Goal: Transaction & Acquisition: Purchase product/service

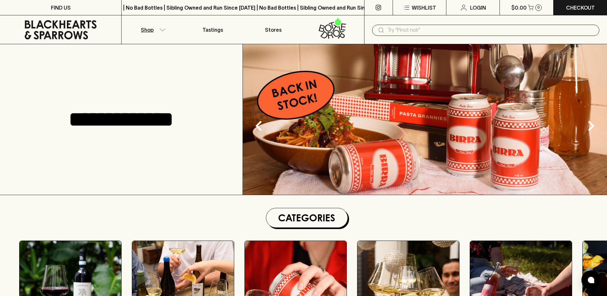
click at [165, 27] on button "Shop" at bounding box center [152, 29] width 60 height 28
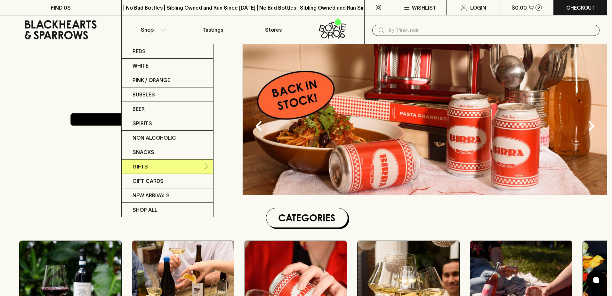
click at [143, 164] on p "Gifts" at bounding box center [140, 167] width 15 height 8
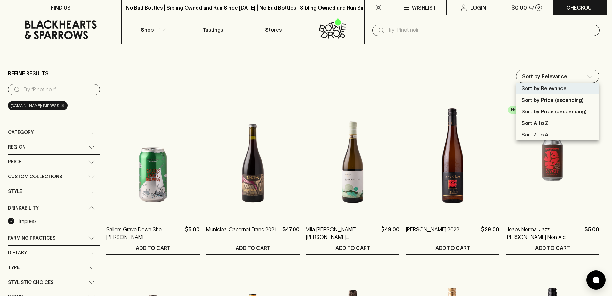
click at [565, 112] on p "Sort by Price (descending)" at bounding box center [553, 112] width 65 height 8
type input "price:desc"
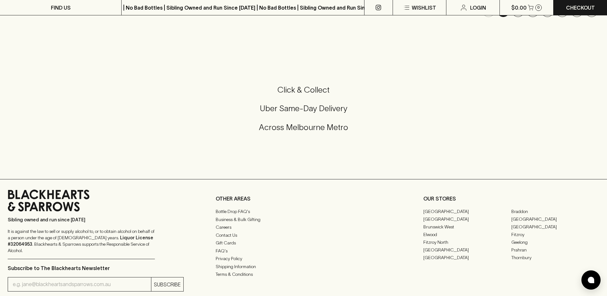
scroll to position [672, 0]
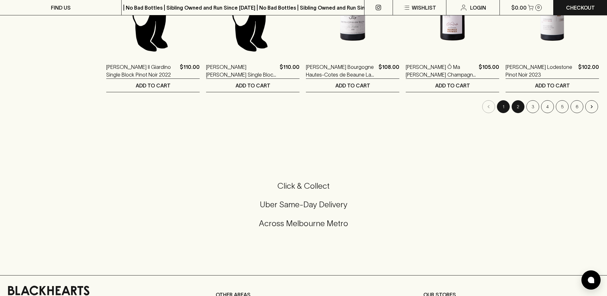
click at [519, 109] on button "2" at bounding box center [518, 106] width 13 height 13
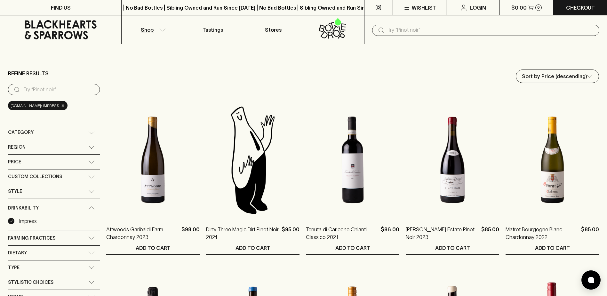
click at [162, 30] on icon "button" at bounding box center [162, 29] width 5 height 3
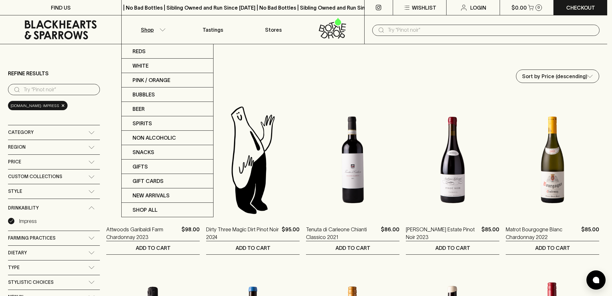
drag, startPoint x: 332, startPoint y: 189, endPoint x: 382, endPoint y: 55, distance: 143.4
click at [382, 55] on div at bounding box center [306, 148] width 612 height 296
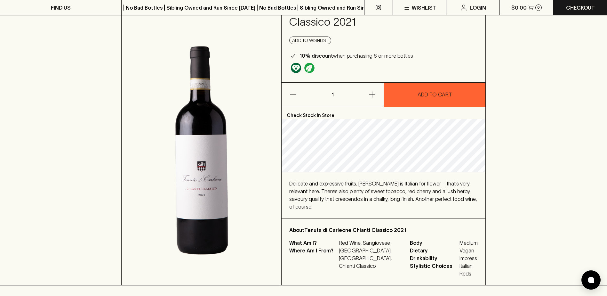
scroll to position [64, 0]
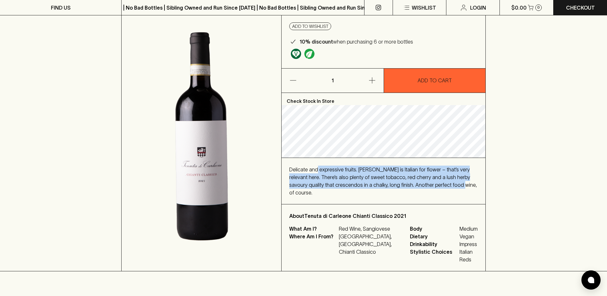
click at [446, 188] on div "Delicate and expressive fruits. Fiore is Italian for flower – that’s very relev…" at bounding box center [383, 180] width 188 height 31
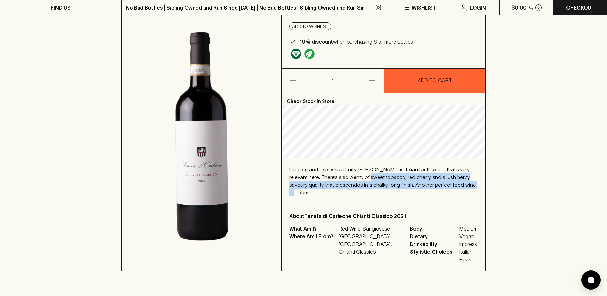
drag, startPoint x: 452, startPoint y: 188, endPoint x: 342, endPoint y: 172, distance: 111.3
click at [342, 172] on div "Delicate and expressive fruits. Fiore is Italian for flower – that’s very relev…" at bounding box center [383, 180] width 188 height 31
drag, startPoint x: 342, startPoint y: 172, endPoint x: 388, endPoint y: 175, distance: 46.2
click at [388, 175] on span "Delicate and expressive fruits. Fiore is Italian for flower – that’s very relev…" at bounding box center [383, 180] width 188 height 29
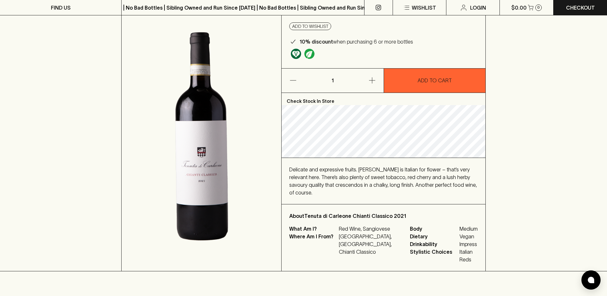
click at [297, 162] on div "Delicate and expressive fruits. Fiore is Italian for flower – that’s very relev…" at bounding box center [384, 181] width 204 height 46
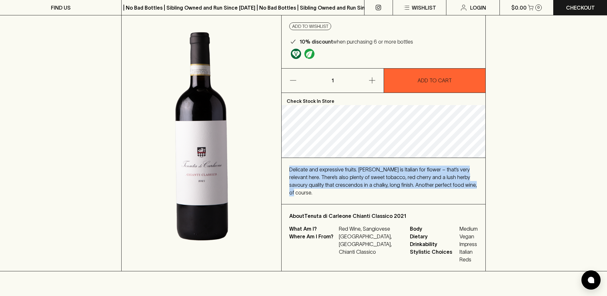
drag, startPoint x: 288, startPoint y: 168, endPoint x: 461, endPoint y: 185, distance: 173.1
click at [461, 185] on div "Delicate and expressive fruits. Fiore is Italian for flower – that’s very relev…" at bounding box center [384, 181] width 204 height 46
click at [461, 185] on div "Delicate and expressive fruits. Fiore is Italian for flower – that’s very relev…" at bounding box center [383, 180] width 188 height 31
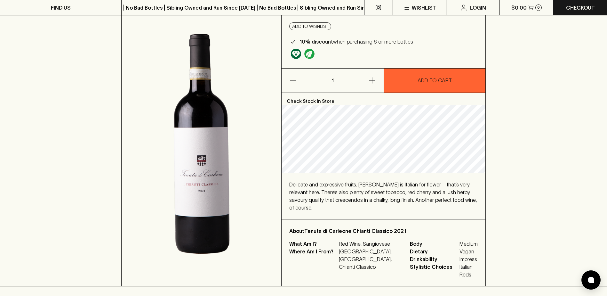
click at [498, 160] on div "HOME SHOP Tenuta di Carleone Chianti Classico 2021 $86.00 Add to wishlist 10% d…" at bounding box center [303, 133] width 607 height 306
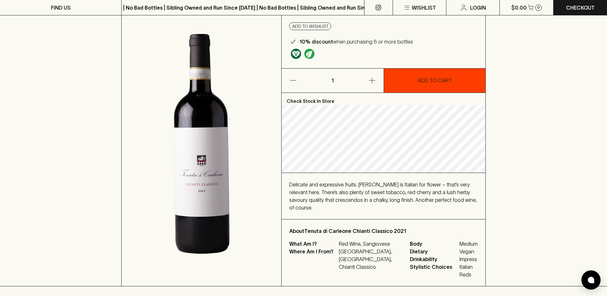
click at [440, 78] on p "ADD TO CART" at bounding box center [435, 81] width 34 height 8
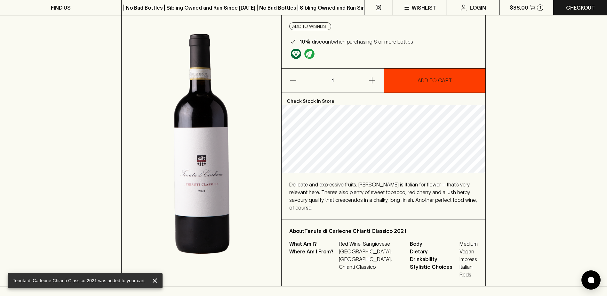
drag, startPoint x: 318, startPoint y: 185, endPoint x: 313, endPoint y: 186, distance: 5.0
click at [318, 185] on span "Delicate and expressive fruits. Fiore is Italian for flower – that’s very relev…" at bounding box center [383, 195] width 188 height 29
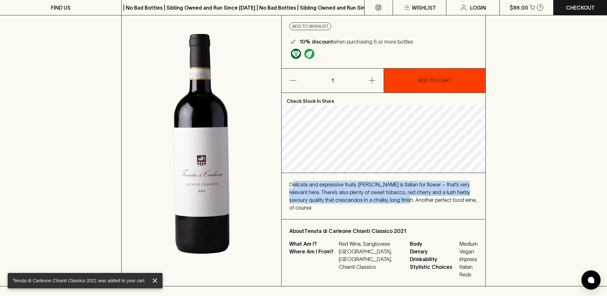
drag, startPoint x: 293, startPoint y: 186, endPoint x: 432, endPoint y: 212, distance: 141.6
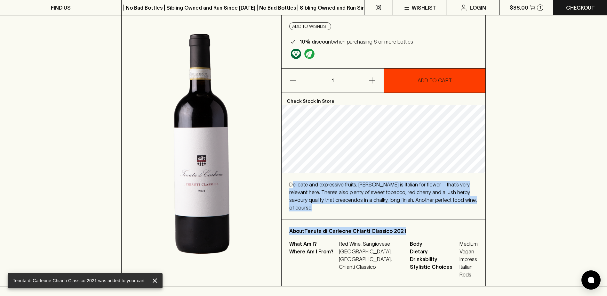
click at [432, 212] on div "Check Stock In Store Delicate and expressive fruits. Fiore is Italian for flowe…" at bounding box center [384, 189] width 204 height 193
drag, startPoint x: 432, startPoint y: 212, endPoint x: 413, endPoint y: 200, distance: 22.4
click at [413, 200] on span "Delicate and expressive fruits. Fiore is Italian for flower – that’s very relev…" at bounding box center [383, 195] width 188 height 29
drag, startPoint x: 463, startPoint y: 203, endPoint x: 283, endPoint y: 181, distance: 180.9
click at [283, 181] on div "Delicate and expressive fruits. Fiore is Italian for flower – that’s very relev…" at bounding box center [384, 196] width 204 height 46
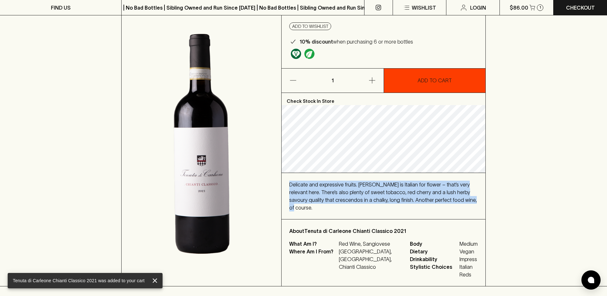
drag, startPoint x: 283, startPoint y: 181, endPoint x: 376, endPoint y: 195, distance: 93.8
click at [377, 195] on div "Delicate and expressive fruits. Fiore is Italian for flower – that’s very relev…" at bounding box center [383, 196] width 188 height 31
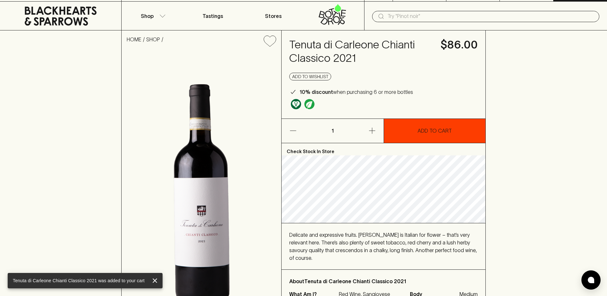
scroll to position [0, 0]
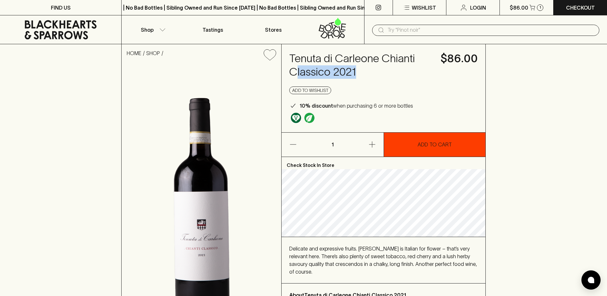
drag, startPoint x: 319, startPoint y: 71, endPoint x: 297, endPoint y: 67, distance: 22.5
click at [297, 67] on h4 "Tenuta di Carleone Chianti Classico 2021" at bounding box center [360, 65] width 143 height 27
drag, startPoint x: 297, startPoint y: 67, endPoint x: 361, endPoint y: 72, distance: 63.9
click at [361, 72] on h4 "Tenuta di Carleone Chianti Classico 2021" at bounding box center [360, 65] width 143 height 27
drag, startPoint x: 367, startPoint y: 69, endPoint x: 295, endPoint y: 56, distance: 72.6
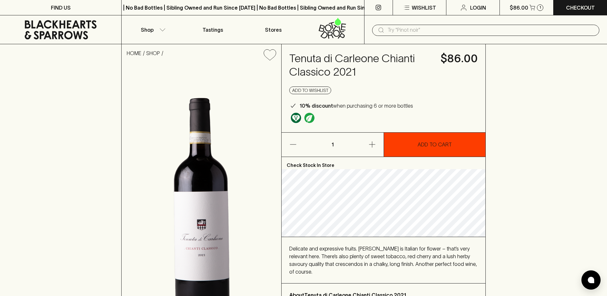
click at [305, 59] on h4 "Tenuta di Carleone Chianti Classico 2021" at bounding box center [360, 65] width 143 height 27
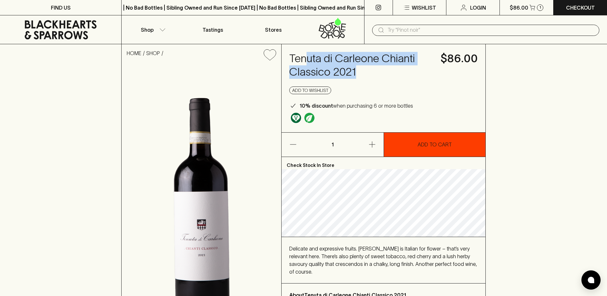
drag, startPoint x: 295, startPoint y: 56, endPoint x: 379, endPoint y: 62, distance: 83.5
click at [379, 62] on h4 "Tenuta di Carleone Chianti Classico 2021" at bounding box center [360, 65] width 143 height 27
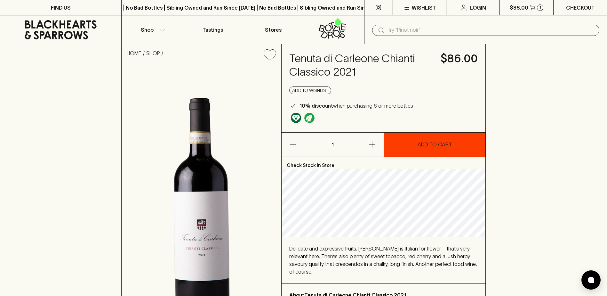
click at [599, 4] on link "Checkout" at bounding box center [580, 7] width 53 height 15
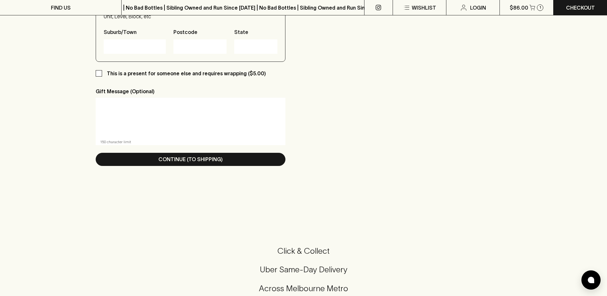
scroll to position [256, 0]
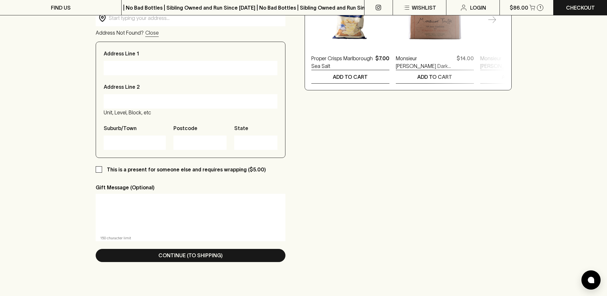
click at [99, 169] on input "This is a present for someone else and requires wrapping ($5.00)" at bounding box center [99, 169] width 6 height 6
checkbox input "true"
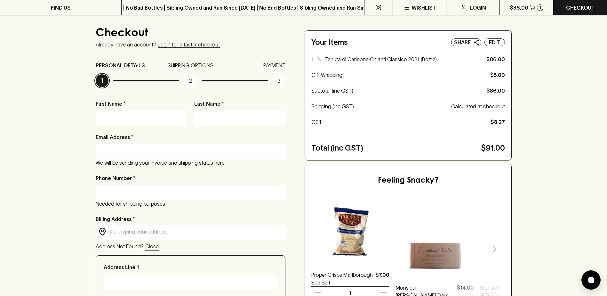
scroll to position [0, 0]
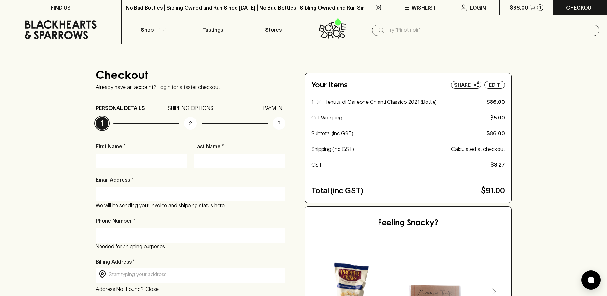
click at [132, 160] on input "First Name *" at bounding box center [142, 161] width 82 height 10
type input "Chiara"
click at [208, 157] on input "Last Name *" at bounding box center [240, 161] width 82 height 10
type input "Pesutto"
click at [511, 132] on div "Your Items Share Edit 1 Tenuta di Carleone Chianti Classico 2021 (Bottle) $86.0…" at bounding box center [408, 137] width 206 height 129
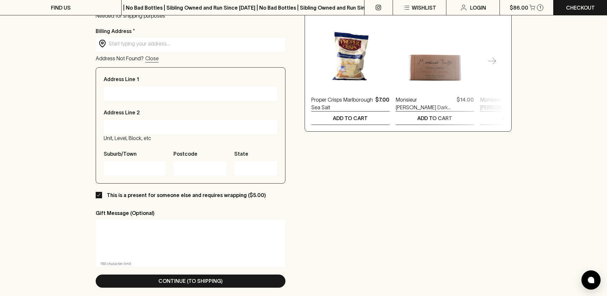
scroll to position [288, 0]
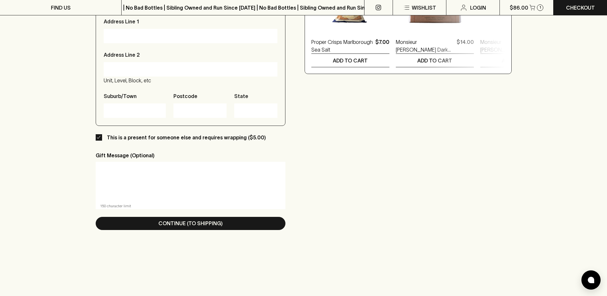
click at [163, 171] on textarea at bounding box center [190, 181] width 181 height 29
type textarea "D"
type textarea "H"
type textarea "D"
type textarea "H"
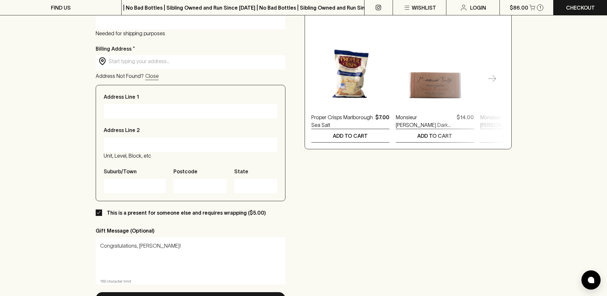
scroll to position [224, 0]
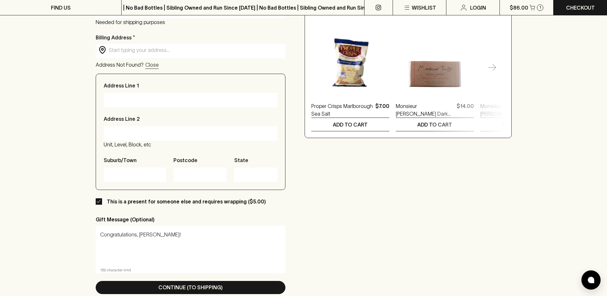
click at [233, 232] on textarea "Congratulations, Carrie!" at bounding box center [190, 245] width 181 height 29
click at [214, 238] on textarea "Congratulations, Carrie!" at bounding box center [190, 245] width 181 height 29
drag, startPoint x: 196, startPoint y: 234, endPoint x: 232, endPoint y: 239, distance: 36.2
click at [232, 239] on textarea "Congratulations, Carrie! This is just a taste or" at bounding box center [190, 245] width 181 height 29
click at [210, 232] on textarea "Congratulations, Carrie! This is just a taste of your" at bounding box center [190, 245] width 181 height 29
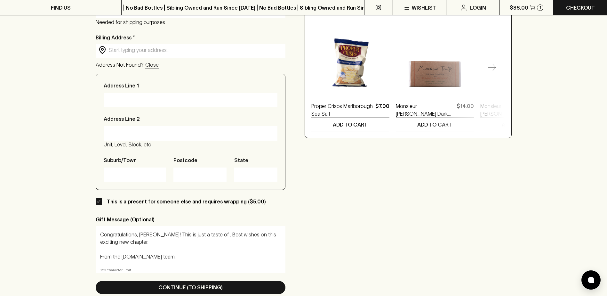
click at [199, 243] on textarea "Congratulations, Carrie! This is just a taste of . Best wishes on this exciting…" at bounding box center [190, 245] width 181 height 29
click at [205, 234] on textarea "Congratulations, Carrie! This is just a taste of . Best wishes on this exciting…" at bounding box center [190, 245] width 181 height 29
click at [209, 240] on textarea "Congratulations, Carrie! This is just a taste of . Best wishes on this exciting…" at bounding box center [190, 245] width 181 height 29
click at [209, 238] on textarea "Congratulations, Carrie! This is just a taste of . Best wishes on this exciting…" at bounding box center [190, 245] width 181 height 29
drag, startPoint x: 163, startPoint y: 255, endPoint x: 22, endPoint y: 200, distance: 150.9
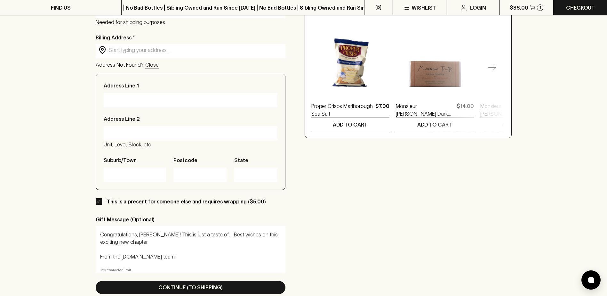
click at [22, 200] on div "Checkout Already have an account? Login for a faster checkout PERSONAL DETAILS …" at bounding box center [303, 73] width 607 height 507
click at [202, 243] on textarea "Congratulations, Carrie! This is just a taste of.... Best wishes on this exciti…" at bounding box center [190, 245] width 181 height 29
click at [198, 235] on textarea "Congratulations, Carrie! This is just a taste of.... Best wishes on this exciti…" at bounding box center [190, 245] width 181 height 29
click at [201, 233] on textarea "Congratulations, Carrie! This is just a taste of.... Best wishes on this exciti…" at bounding box center [190, 245] width 181 height 29
click at [234, 239] on textarea "Congratulations, Carrie! This is just a taste of your adventures ahead in Italy…" at bounding box center [190, 245] width 181 height 29
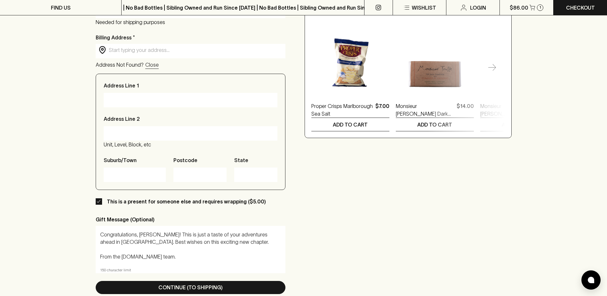
drag, startPoint x: 234, startPoint y: 239, endPoint x: 246, endPoint y: 276, distance: 38.2
click at [246, 276] on div "First Name * Chiara Last Name * Pesutto Email Address * We will be sending your…" at bounding box center [191, 109] width 190 height 383
click at [161, 252] on textarea "Congratulations, Carrie! This is just a taste of your adventures ahead in Italy…" at bounding box center [190, 245] width 181 height 29
drag, startPoint x: 160, startPoint y: 257, endPoint x: 98, endPoint y: 213, distance: 76.1
click at [98, 213] on div "This is a present for someone else and requires wrapping ($5.00) Gift Message (…" at bounding box center [191, 236] width 190 height 76
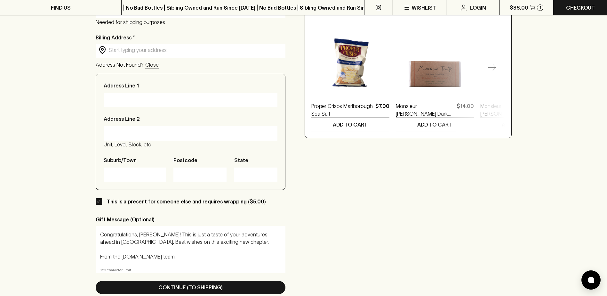
click at [164, 246] on textarea "Congratulations, Carrie! This is just a taste of your adventures ahead in Italy…" at bounding box center [190, 245] width 181 height 29
click at [211, 249] on textarea "Congratulations, Carrie! This is just a taste of your adventures ahead in Italy…" at bounding box center [190, 245] width 181 height 29
drag, startPoint x: 178, startPoint y: 253, endPoint x: 72, endPoint y: 219, distance: 111.7
click at [72, 219] on div "Checkout Already have an account? Login for a faster checkout PERSONAL DETAILS …" at bounding box center [303, 73] width 607 height 507
click at [224, 256] on textarea "Congratulations, Carrie! This is just a taste of your adventures ahead in Italy…" at bounding box center [190, 245] width 181 height 29
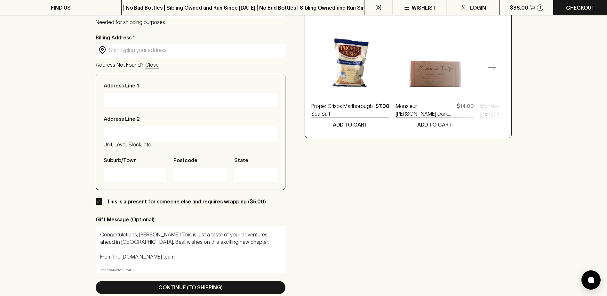
click at [172, 232] on textarea "Congratulations, Carrie! This is just a taste of your adventures ahead in Italy…" at bounding box center [190, 245] width 181 height 29
click at [173, 233] on textarea "Congratulations, Carrie! This is only a taste of your adventures ahead in Italy…" at bounding box center [190, 245] width 181 height 29
click at [217, 231] on textarea "Congratulations, Carrie! This is just a taste of your adventures ahead in Italy…" at bounding box center [190, 245] width 181 height 29
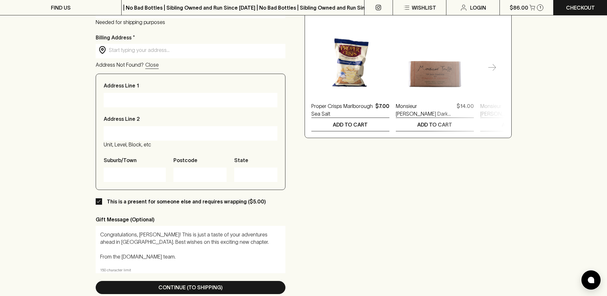
click at [212, 234] on textarea "Congratulations, Carrie! This is just a taste of your adventures ahead in Italy…" at bounding box center [190, 245] width 181 height 29
click at [206, 235] on textarea "Congratulations, Carrie! This is just a taste of your honedventures ahead in It…" at bounding box center [190, 245] width 181 height 29
click at [218, 239] on textarea "Congratulations, Carrie! This is just a taste of your honedventures ahead in It…" at bounding box center [190, 245] width 181 height 29
drag, startPoint x: 207, startPoint y: 241, endPoint x: 93, endPoint y: 242, distance: 113.6
click at [93, 242] on div "Checkout Already have an account? Login for a faster checkout PERSONAL DETAILS …" at bounding box center [303, 73] width 607 height 507
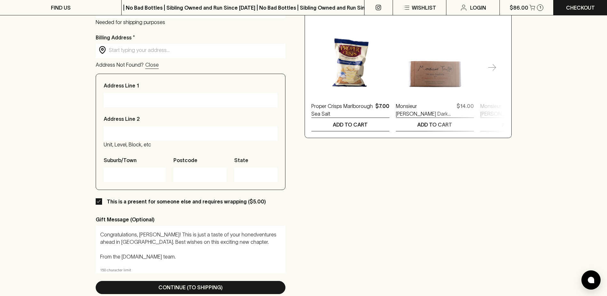
click at [130, 253] on textarea "Congratulations, Carrie! This is just a taste of your honedventures ahead in It…" at bounding box center [190, 245] width 181 height 29
click at [212, 246] on textarea "Congratulations, Carrie! This is just a taste of your honedventures ahead in It…" at bounding box center [190, 245] width 181 height 29
click at [197, 247] on textarea "Congratulations, Carrie! This is just a taste of your honedventures ahead in It…" at bounding box center [190, 245] width 181 height 29
drag, startPoint x: 154, startPoint y: 233, endPoint x: 290, endPoint y: 237, distance: 135.8
click at [290, 237] on div "Checkout Already have an account? Login for a faster checkout PERSONAL DETAILS …" at bounding box center [304, 74] width 416 height 456
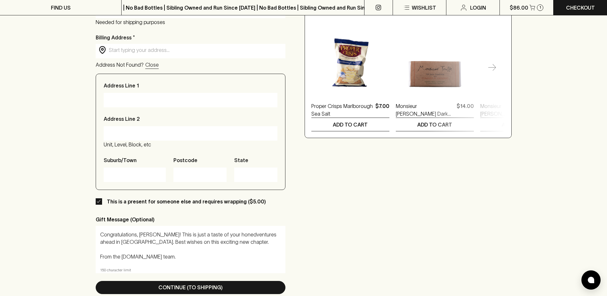
click at [218, 244] on textarea "Congratulations, Carrie! This is just a taste of your honedventures ahead in It…" at bounding box center [190, 245] width 181 height 29
drag, startPoint x: 198, startPoint y: 240, endPoint x: 136, endPoint y: 235, distance: 61.7
click at [136, 235] on textarea "Congratulations, Carrie! This is just a taste of your honedventures ahead in It…" at bounding box center [190, 245] width 181 height 29
click at [154, 236] on textarea "Congratulations, Carrie! This is just a taste of your honedventures ahead in It…" at bounding box center [190, 245] width 181 height 29
drag, startPoint x: 154, startPoint y: 234, endPoint x: 281, endPoint y: 232, distance: 126.5
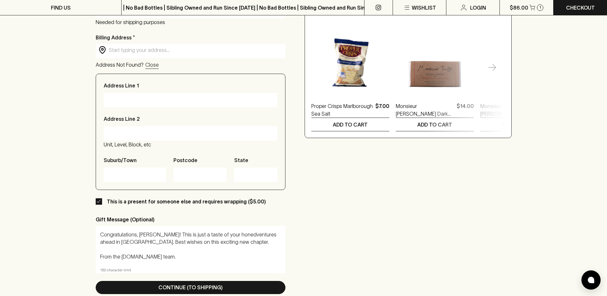
click at [281, 232] on textarea "Congratulations, Carrie! This is just a taste of your honedventures ahead in It…" at bounding box center [190, 245] width 181 height 29
drag, startPoint x: 114, startPoint y: 248, endPoint x: 71, endPoint y: 244, distance: 42.8
click at [71, 244] on div "Checkout Already have an account? Login for a faster checkout PERSONAL DETAILS …" at bounding box center [303, 73] width 607 height 507
click at [363, 152] on div "Checkout Already have an account? Login for a faster checkout PERSONAL DETAILS …" at bounding box center [304, 74] width 416 height 456
click at [230, 242] on textarea "Congratulations, Carrie! Best wishes on this exciting new chapter. The align.me…" at bounding box center [190, 245] width 181 height 29
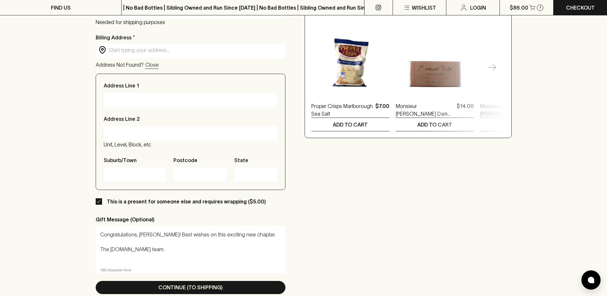
click at [246, 231] on textarea "Congratulations, Carrie! Best wishes on this exciting new chapter. The align.me…" at bounding box center [190, 245] width 181 height 29
drag, startPoint x: 249, startPoint y: 234, endPoint x: 155, endPoint y: 234, distance: 94.1
click at [155, 234] on textarea "Congratulations, Carrie! Best wishes on this exciting new chapter. The align.me…" at bounding box center [190, 245] width 181 height 29
click at [154, 235] on textarea "Congratulations, Carrie! Best wishes on this exciting new chapter. The align.me…" at bounding box center [190, 245] width 181 height 29
drag, startPoint x: 154, startPoint y: 235, endPoint x: 180, endPoint y: 234, distance: 25.3
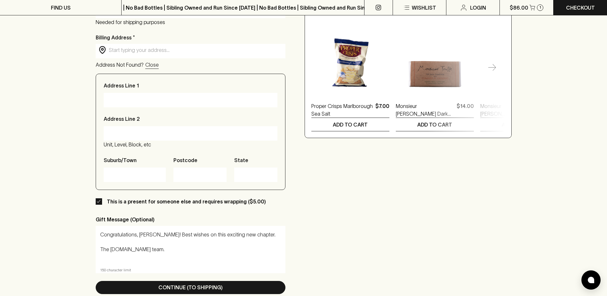
click at [180, 234] on textarea "Congratulations, Carrie! Best wishes on this exciting new chapter. The align.me…" at bounding box center [190, 245] width 181 height 29
click at [166, 235] on textarea "Congratulations, Carrie! Best wishes on this exciting new chapter. The align.me…" at bounding box center [190, 245] width 181 height 29
click at [155, 233] on textarea "Congratulations, Carrie! Best wishes on this exciting new chapter. The align.me…" at bounding box center [190, 245] width 181 height 29
click at [181, 236] on textarea "Congratulations, Carrie! This is only a preview of your honeymoon adventures ah…" at bounding box center [190, 245] width 181 height 29
click at [207, 243] on textarea "Congratulations, Carrie! This is only a preview of your honeymoon adventures ah…" at bounding box center [190, 245] width 181 height 29
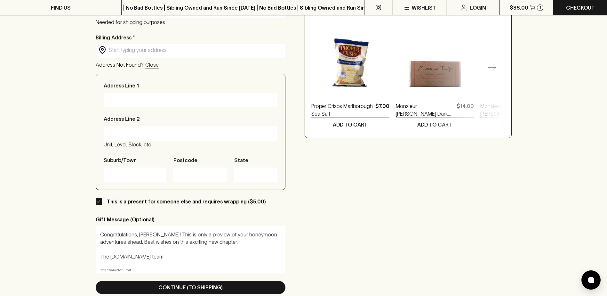
click at [207, 245] on textarea "Congratulations, Carrie! This is only a preview of your honeymoon adventures ah…" at bounding box center [190, 245] width 181 height 29
click at [195, 235] on textarea "Congratulations, Carrie! This is only a preview of your honeymoon adventures ah…" at bounding box center [190, 245] width 181 height 29
click at [194, 234] on textarea "Congratulations, Carrie! This is only a preview of your honeymoon adventures ah…" at bounding box center [190, 245] width 181 height 29
click at [205, 246] on textarea "Congratulations, Carrie! This is only a preview of your honeymoon adventures ah…" at bounding box center [190, 245] width 181 height 29
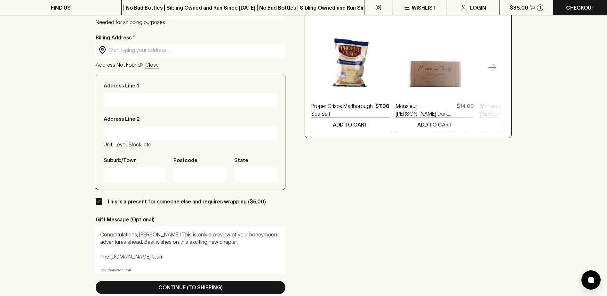
click at [223, 238] on textarea "Congratulations, Carrie! This is only a preview of your honeymoon adventures ah…" at bounding box center [190, 245] width 181 height 29
drag, startPoint x: 218, startPoint y: 235, endPoint x: 155, endPoint y: 233, distance: 63.1
click at [155, 233] on textarea "Congratulations, Carrie! This is only a preview of your honeymoon adventures ah…" at bounding box center [190, 245] width 181 height 29
click at [206, 240] on textarea "Congratulations, Carrie! This is only a preview of your honeymoon adventures ah…" at bounding box center [190, 245] width 181 height 29
click at [219, 234] on textarea "Congratulations, Carrie! This is only a preview of your honeymoon adventures ah…" at bounding box center [190, 245] width 181 height 29
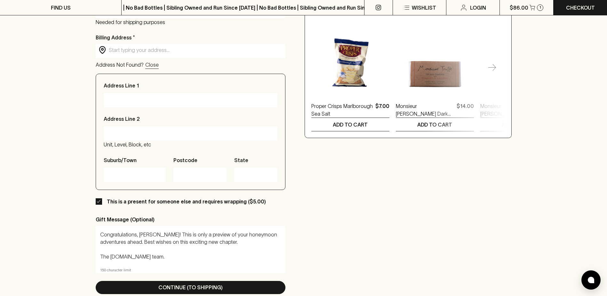
click at [115, 242] on textarea "Congratulations, Carrie! This is only a preview of your honeymoon adventures ah…" at bounding box center [190, 245] width 181 height 29
click at [273, 234] on textarea "Congratulations, Carrie! This is only a preview of your honeymoon adventures ah…" at bounding box center [190, 245] width 181 height 29
click at [229, 233] on textarea "Congratulations, Carrie! This is only a preview of your honeymoon adventures in…" at bounding box center [190, 245] width 181 height 29
drag, startPoint x: 255, startPoint y: 234, endPoint x: 261, endPoint y: 249, distance: 16.1
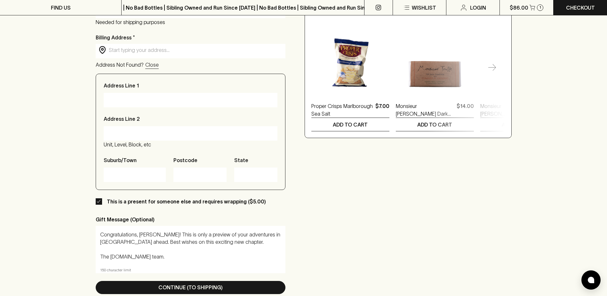
click at [262, 249] on textarea "Congratulations, Carrie! This is only a preview of your adventures in Italy ahe…" at bounding box center [190, 245] width 181 height 29
click at [247, 254] on textarea "Congratulations, Carrie! This is only a preview of your adventures in Italy ahe…" at bounding box center [190, 245] width 181 height 29
click at [189, 252] on textarea "Congratulations, Carrie! This is only a preview of your adventures in Italy ahe…" at bounding box center [190, 245] width 181 height 29
drag, startPoint x: 177, startPoint y: 258, endPoint x: 117, endPoint y: 221, distance: 70.9
click at [122, 223] on div "Gift Message (Optional) Congratulations, Carrie! This is only a preview of your…" at bounding box center [191, 244] width 190 height 58
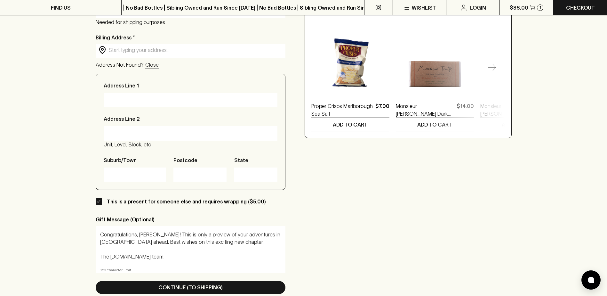
click at [190, 253] on textarea "Congratulations, Carrie! This is only a preview of your adventures in Italy ahe…" at bounding box center [190, 245] width 181 height 29
drag, startPoint x: 102, startPoint y: 256, endPoint x: 85, endPoint y: 249, distance: 18.4
click at [88, 254] on div "Checkout Already have an account? Login for a faster checkout PERSONAL DETAILS …" at bounding box center [303, 73] width 607 height 507
drag, startPoint x: 215, startPoint y: 237, endPoint x: 214, endPoint y: 258, distance: 20.8
click at [214, 257] on textarea "Congratulations, Carrie! This is only a preview of your adventures in Italy ahe…" at bounding box center [190, 245] width 181 height 29
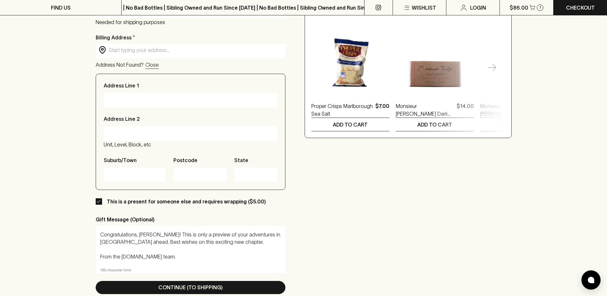
click at [174, 255] on textarea "Congratulations, Carrie! This is only a preview of your adventures in Italy ahe…" at bounding box center [190, 245] width 181 height 29
drag, startPoint x: 173, startPoint y: 252, endPoint x: 74, endPoint y: 204, distance: 109.5
click at [78, 207] on div "Checkout Already have an account? Login for a faster checkout PERSONAL DETAILS …" at bounding box center [303, 73] width 607 height 507
click at [206, 235] on textarea "Congratulations, Carrie! This is only a preview of your adventures in Italy ahe…" at bounding box center [190, 245] width 181 height 29
drag, startPoint x: 218, startPoint y: 253, endPoint x: 223, endPoint y: 259, distance: 8.0
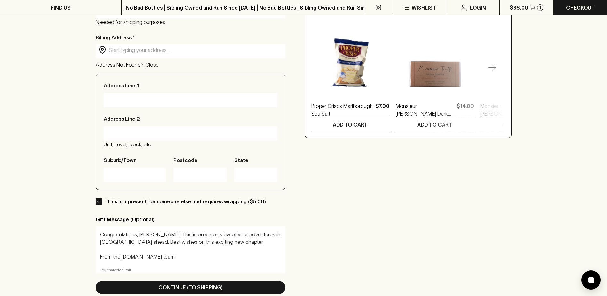
click at [223, 259] on textarea "Congratulations, Carrie! This is only a preview of your adventures in Italy ahe…" at bounding box center [190, 245] width 181 height 29
click at [185, 257] on textarea "Congratulations, Carrie! This is only a preview of your adventures in Italy ahe…" at bounding box center [190, 245] width 181 height 29
drag, startPoint x: 259, startPoint y: 234, endPoint x: 244, endPoint y: 235, distance: 15.4
click at [244, 235] on textarea "Congratulations, Carrie! This is only a preview of your adventures in Italy ahe…" at bounding box center [190, 245] width 181 height 29
click at [260, 234] on textarea "Congratulations, Carrie! This is only a preview of your adventures ahead. Best …" at bounding box center [190, 245] width 181 height 29
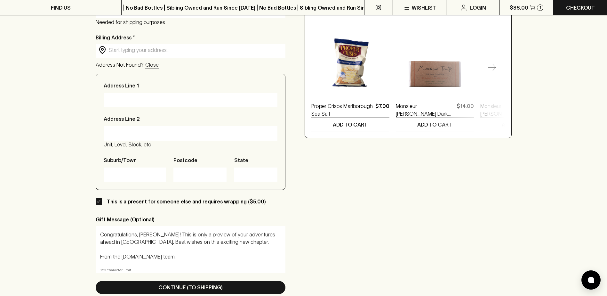
drag, startPoint x: 260, startPoint y: 234, endPoint x: 209, endPoint y: 267, distance: 61.1
click at [261, 266] on div "Congratulations, Carrie! This is only a preview of your adventures ahead in Ita…" at bounding box center [191, 249] width 190 height 47
click at [190, 255] on textarea "Congratulations, Carrie! This is only a preview of your adventures ahead in Ita…" at bounding box center [190, 245] width 181 height 29
type textarea "Congratulations, Carrie! This is only a preview of your adventures ahead in Ita…"
click at [221, 131] on input "Address Line 2" at bounding box center [191, 133] width 164 height 10
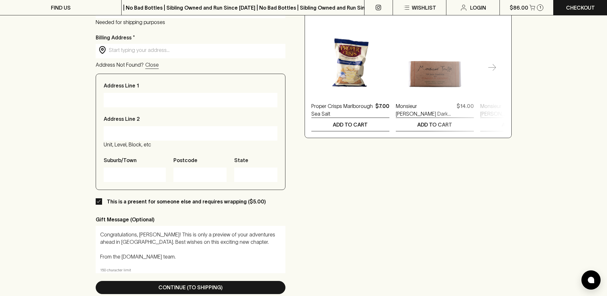
click at [212, 101] on input "Address Line 1" at bounding box center [191, 100] width 164 height 10
drag, startPoint x: 213, startPoint y: 243, endPoint x: 73, endPoint y: 227, distance: 140.8
click at [73, 227] on div "Checkout Already have an account? Login for a faster checkout PERSONAL DETAILS …" at bounding box center [303, 73] width 607 height 507
click at [165, 103] on input "Address Line 1" at bounding box center [191, 100] width 164 height 10
click at [172, 133] on input "Address Line 2" at bounding box center [191, 133] width 164 height 10
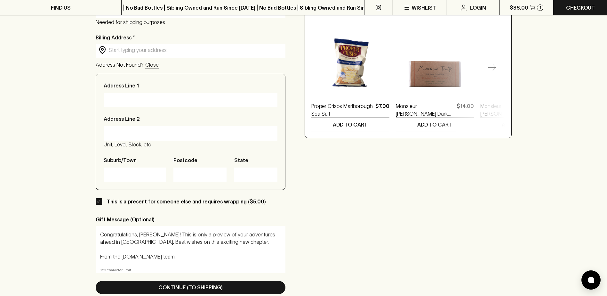
click at [165, 99] on input "Address Line 1" at bounding box center [191, 100] width 164 height 10
drag, startPoint x: 131, startPoint y: 171, endPoint x: 161, endPoint y: 173, distance: 30.2
click at [132, 171] on input "Suburb/Town" at bounding box center [135, 174] width 52 height 10
drag, startPoint x: 201, startPoint y: 174, endPoint x: 210, endPoint y: 173, distance: 8.4
click at [201, 174] on input "Postcode" at bounding box center [200, 174] width 44 height 10
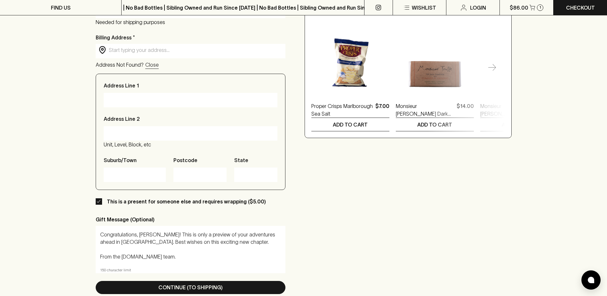
click at [343, 183] on div "Checkout Already have an account? Login for a faster checkout PERSONAL DETAILS …" at bounding box center [304, 74] width 416 height 456
drag, startPoint x: 160, startPoint y: 258, endPoint x: 94, endPoint y: 233, distance: 70.3
click at [94, 233] on div "Checkout Already have an account? Login for a faster checkout PERSONAL DETAILS …" at bounding box center [303, 73] width 607 height 507
click at [155, 243] on textarea "Congratulations, Carrie! This is only a preview of your adventures ahead in Ita…" at bounding box center [190, 245] width 181 height 29
drag, startPoint x: 158, startPoint y: 243, endPoint x: 161, endPoint y: 258, distance: 15.3
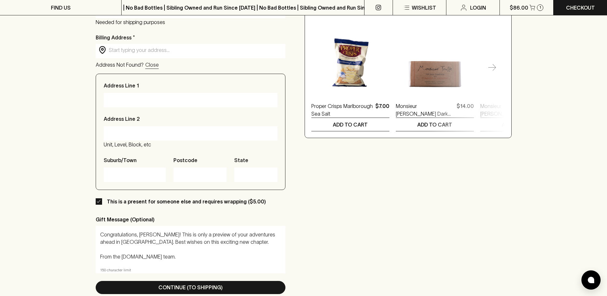
click at [161, 258] on textarea "Congratulations, Carrie! This is only a preview of your adventures ahead in Ita…" at bounding box center [190, 245] width 181 height 29
click at [175, 257] on textarea "Congratulations, Carrie! This is only a preview of your adventures ahead in Ita…" at bounding box center [190, 245] width 181 height 29
drag, startPoint x: 167, startPoint y: 257, endPoint x: 83, endPoint y: 222, distance: 91.0
click at [83, 222] on div "Checkout Already have an account? Login for a faster checkout PERSONAL DETAILS …" at bounding box center [303, 73] width 607 height 507
click at [157, 237] on textarea "Congratulations, Carrie! This is only a preview of your adventures ahead in Ita…" at bounding box center [190, 245] width 181 height 29
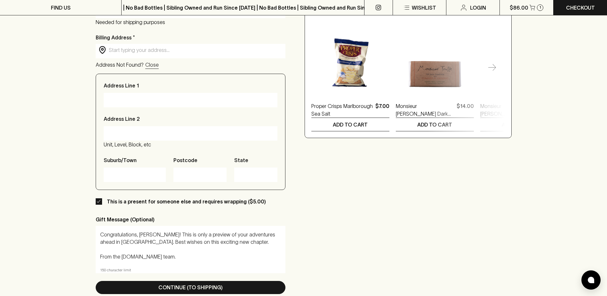
drag, startPoint x: 157, startPoint y: 237, endPoint x: 180, endPoint y: 254, distance: 29.3
click at [180, 254] on textarea "Congratulations, Carrie! This is only a preview of your adventures ahead in Ita…" at bounding box center [190, 245] width 181 height 29
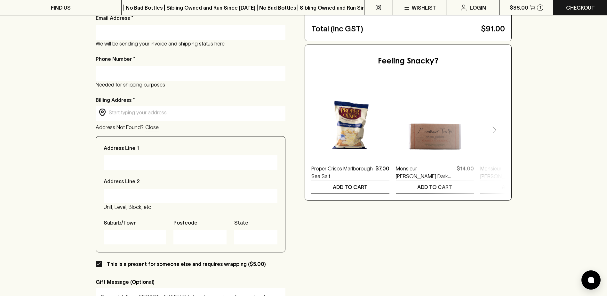
scroll to position [160, 0]
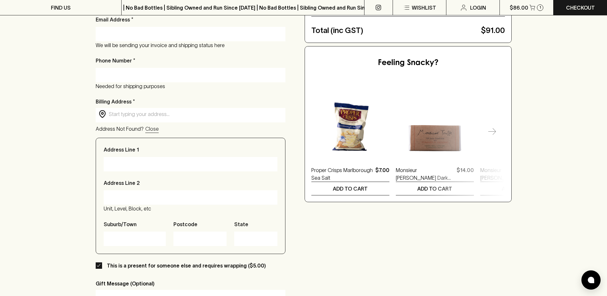
click at [346, 244] on div "Checkout Already have an account? Login for a faster checkout PERSONAL DETAILS …" at bounding box center [304, 138] width 416 height 456
click at [279, 102] on p "Billing Address *" at bounding box center [191, 102] width 190 height 8
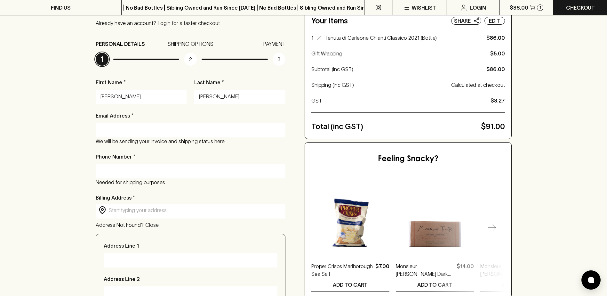
click at [162, 136] on div at bounding box center [191, 130] width 190 height 14
type input "chiara@align.me"
click at [38, 157] on div "Checkout Already have an account? Login for a faster checkout PERSONAL DETAILS …" at bounding box center [303, 233] width 607 height 507
click at [150, 169] on input "Phone Number *" at bounding box center [191, 171] width 180 height 10
type input "0474963265"
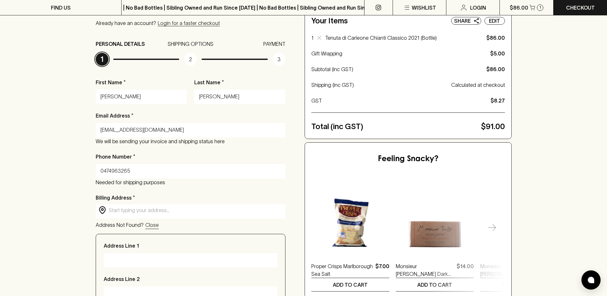
click at [74, 177] on div "Checkout Already have an account? Login for a faster checkout PERSONAL DETAILS …" at bounding box center [303, 233] width 607 height 507
click at [140, 208] on input "text" at bounding box center [196, 209] width 174 height 7
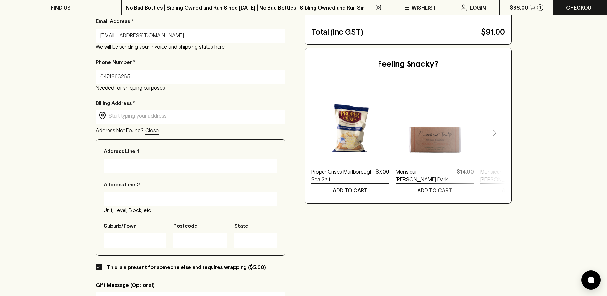
scroll to position [160, 0]
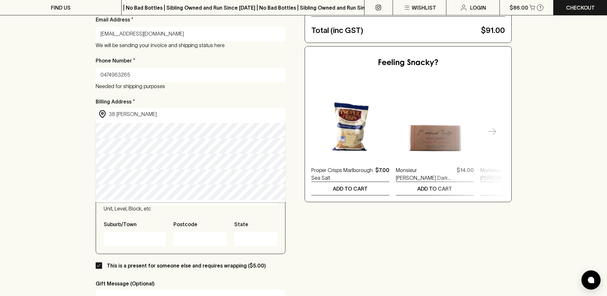
type input "38 Stanhope Grove, Camberwell VIC, Australia"
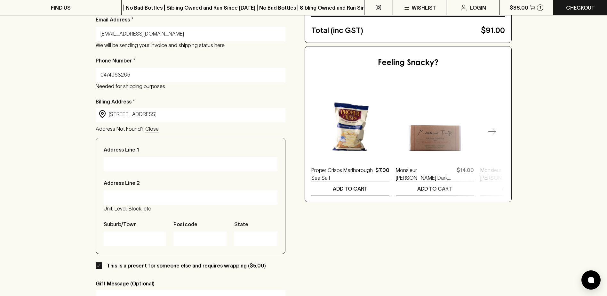
type input "38 Stanhope Grove"
type input "Camberwell"
type input "3124"
type input "Victoria"
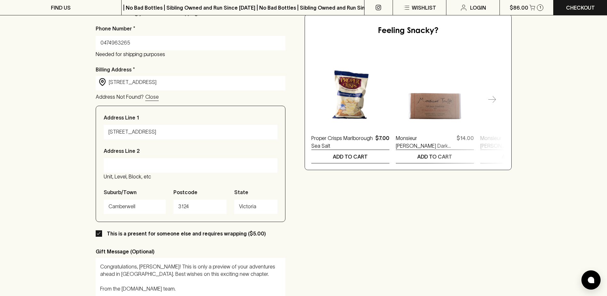
type input "38 Stanhope Grove, Camberwell VIC, Australia"
click at [329, 225] on div "Checkout Already have an account? Login for a faster checkout PERSONAL DETAILS …" at bounding box center [304, 106] width 416 height 456
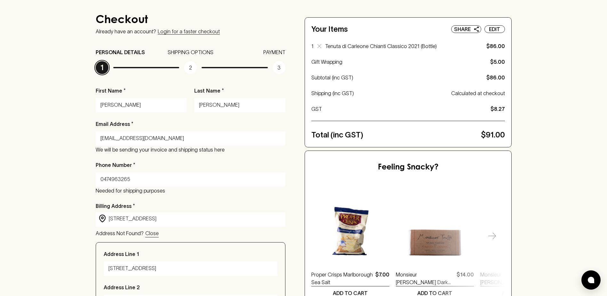
scroll to position [0, 0]
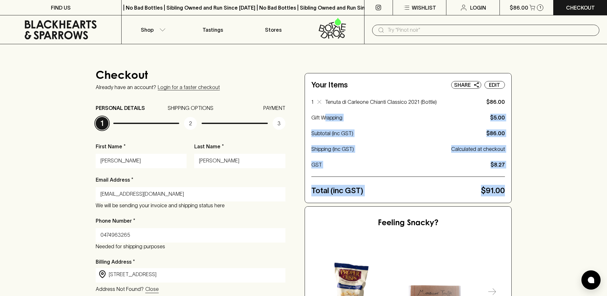
drag, startPoint x: 522, startPoint y: 194, endPoint x: 324, endPoint y: 114, distance: 213.8
click at [324, 114] on div "Checkout Already have an account? Login for a faster checkout PERSONAL DETAILS …" at bounding box center [303, 297] width 607 height 507
drag, startPoint x: 324, startPoint y: 114, endPoint x: 558, endPoint y: 140, distance: 235.7
click at [558, 140] on div "Checkout Already have an account? Login for a faster checkout PERSONAL DETAILS …" at bounding box center [303, 297] width 607 height 507
drag, startPoint x: 440, startPoint y: 114, endPoint x: 550, endPoint y: 182, distance: 130.1
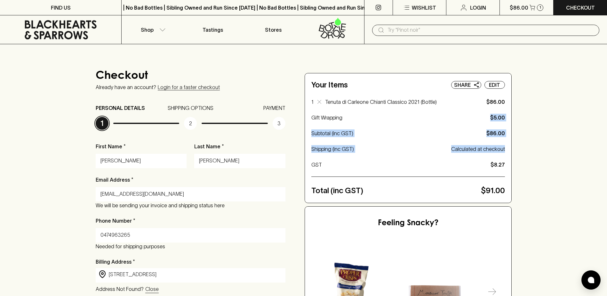
click at [550, 182] on div "Checkout Already have an account? Login for a faster checkout PERSONAL DETAILS …" at bounding box center [303, 297] width 607 height 507
drag, startPoint x: 550, startPoint y: 182, endPoint x: 534, endPoint y: 187, distance: 16.7
click at [534, 187] on div "Checkout Already have an account? Login for a faster checkout PERSONAL DETAILS …" at bounding box center [303, 297] width 607 height 507
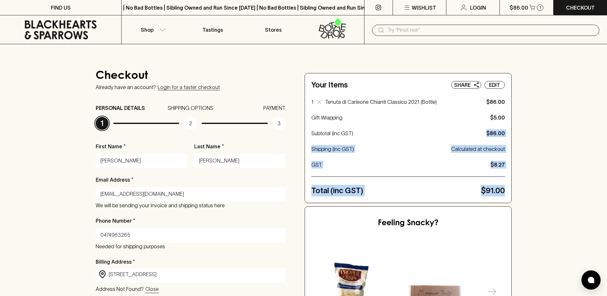
drag, startPoint x: 533, startPoint y: 190, endPoint x: 356, endPoint y: 133, distance: 186.4
click at [356, 133] on div "Checkout Already have an account? Login for a faster checkout PERSONAL DETAILS …" at bounding box center [303, 297] width 607 height 507
drag, startPoint x: 356, startPoint y: 133, endPoint x: 498, endPoint y: 174, distance: 148.5
click at [498, 174] on div "Your Items Share Edit 1 Tenuta di Carleone Chianti Classico 2021 (Bottle) $86.0…" at bounding box center [408, 138] width 194 height 117
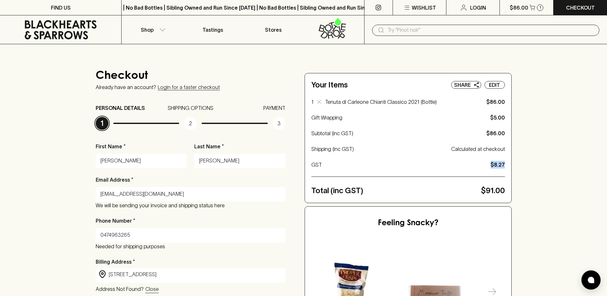
drag, startPoint x: 506, startPoint y: 164, endPoint x: 484, endPoint y: 165, distance: 21.8
click at [484, 165] on div "Your Items Share Edit 1 Tenuta di Carleone Chianti Classico 2021 (Bottle) $86.0…" at bounding box center [408, 137] width 206 height 129
click at [487, 164] on p "GST" at bounding box center [399, 165] width 177 height 8
drag, startPoint x: 487, startPoint y: 164, endPoint x: 528, endPoint y: 165, distance: 41.6
click at [528, 165] on div "Checkout Already have an account? Login for a faster checkout PERSONAL DETAILS …" at bounding box center [303, 297] width 607 height 507
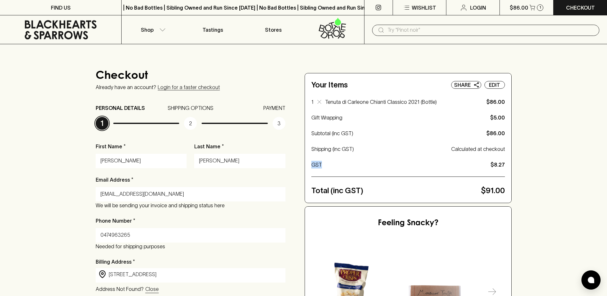
click at [526, 165] on div "Checkout Already have an account? Login for a faster checkout PERSONAL DETAILS …" at bounding box center [303, 297] width 607 height 507
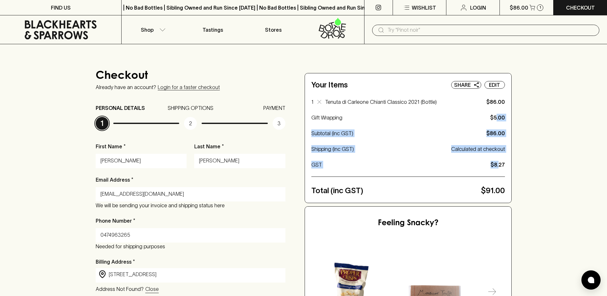
drag, startPoint x: 497, startPoint y: 111, endPoint x: 499, endPoint y: 169, distance: 58.3
click at [499, 169] on div "Your Items Share Edit 1 Tenuta di Carleone Chianti Classico 2021 (Bottle) $86.0…" at bounding box center [408, 138] width 194 height 117
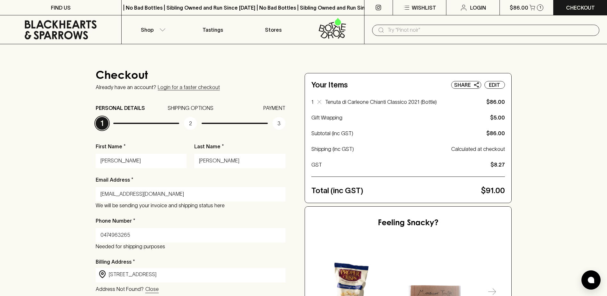
click at [63, 157] on div "Checkout Already have an account? Login for a faster checkout PERSONAL DETAILS …" at bounding box center [303, 297] width 607 height 507
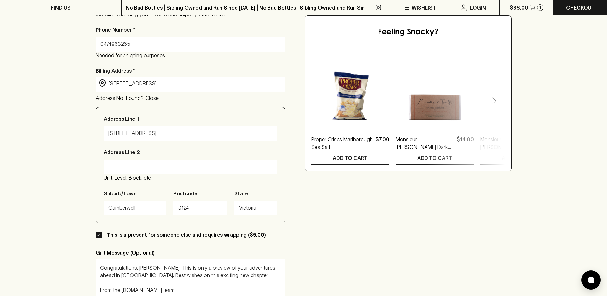
scroll to position [320, 0]
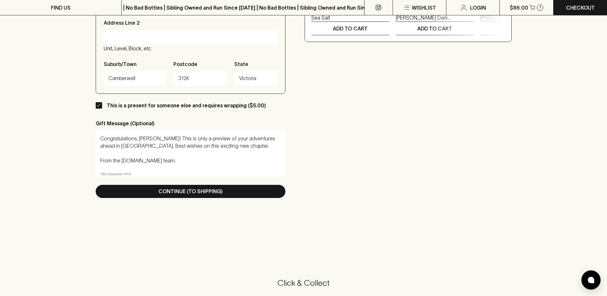
drag, startPoint x: 212, startPoint y: 161, endPoint x: 98, endPoint y: 129, distance: 117.8
click at [98, 130] on div "Congratulations, Carrie! This is only a preview of your adventures ahead in Ita…" at bounding box center [191, 150] width 190 height 40
click at [181, 133] on div "Congratulations, Carrie! This is only a preview of your adventures ahead in Ita…" at bounding box center [191, 150] width 190 height 40
click at [184, 140] on textarea "Congratulations, Carrie! This is only a preview of your adventures ahead in Ita…" at bounding box center [190, 149] width 181 height 29
drag, startPoint x: 199, startPoint y: 138, endPoint x: 168, endPoint y: 139, distance: 30.4
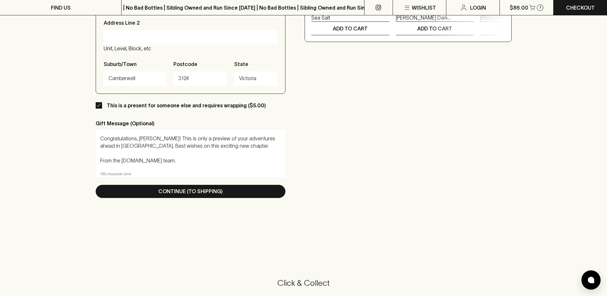
click at [168, 139] on textarea "Congratulations, Carrie! This is only a preview of your adventures ahead in Ita…" at bounding box center [190, 149] width 181 height 29
drag, startPoint x: 213, startPoint y: 154, endPoint x: 228, endPoint y: 181, distance: 30.4
click at [228, 181] on div "First Name * Chiara Last Name * Pesutto Email Address * chiara@align.me We will…" at bounding box center [191, 13] width 190 height 383
click at [176, 159] on textarea "Congratulations, Carrie! This is just a preview of your adventures ahead in Ita…" at bounding box center [190, 149] width 181 height 29
drag, startPoint x: 176, startPoint y: 159, endPoint x: 79, endPoint y: 117, distance: 105.9
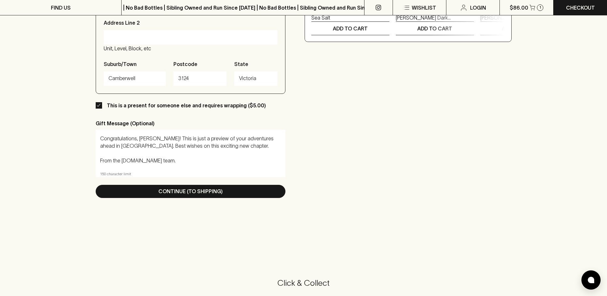
click at [171, 144] on textarea "Congratulations, Carrie! This is just a preview of your adventures ahead in Ita…" at bounding box center [190, 149] width 181 height 29
drag, startPoint x: 197, startPoint y: 145, endPoint x: 208, endPoint y: 180, distance: 35.9
click at [208, 180] on div "First Name * Chiara Last Name * Pesutto Email Address * chiara@align.me We will…" at bounding box center [191, 13] width 190 height 383
click at [184, 163] on textarea "Congratulations, Carrie! This is just a preview of your adventures ahead in Ita…" at bounding box center [190, 149] width 181 height 29
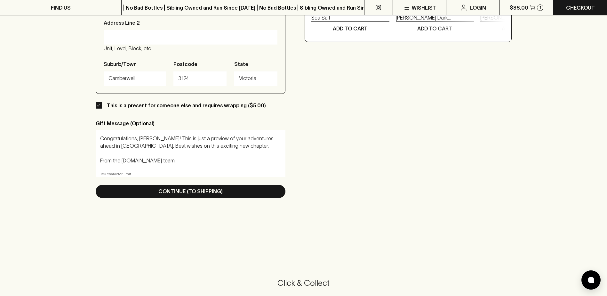
click at [212, 141] on textarea "Congratulations, Carrie! This is just a preview of your adventures ahead in Ita…" at bounding box center [190, 149] width 181 height 29
click at [217, 145] on textarea "Congratulations, Carrie! This is just a preview of your adventures ahead in Ita…" at bounding box center [190, 149] width 181 height 29
drag, startPoint x: 213, startPoint y: 157, endPoint x: 212, endPoint y: 163, distance: 6.2
click at [213, 157] on textarea "Congratulations, Carrie! This is just a preview of your adventures ahead in Ita…" at bounding box center [190, 149] width 181 height 29
click at [212, 163] on textarea "Congratulations, Carrie! This is just a preview of your adventures ahead in Ita…" at bounding box center [190, 149] width 181 height 29
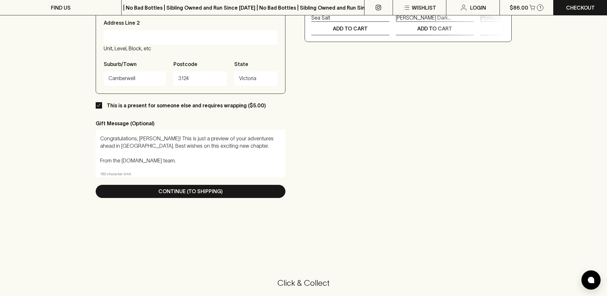
click at [101, 146] on textarea "Congratulations, Carrie! This is just a preview of your adventures ahead in Ita…" at bounding box center [190, 149] width 181 height 29
type textarea "Congratulations, Carrie! This is just a preview of your adventures ahead in Ita…"
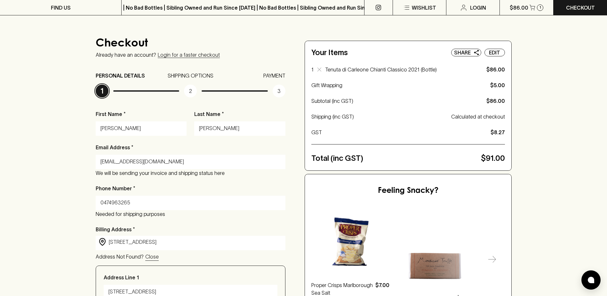
scroll to position [32, 0]
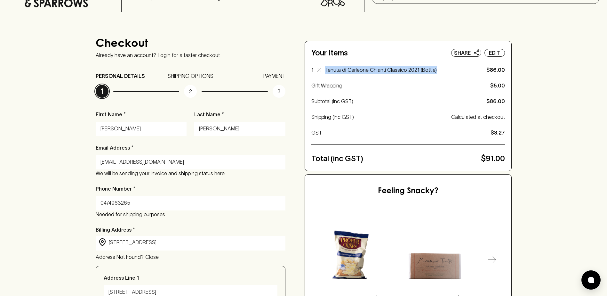
drag, startPoint x: 438, startPoint y: 71, endPoint x: 321, endPoint y: 67, distance: 116.9
click at [321, 67] on div "1 Tenuta di Carleone Chianti Classico 2021 (Bottle) $86.00" at bounding box center [408, 70] width 194 height 8
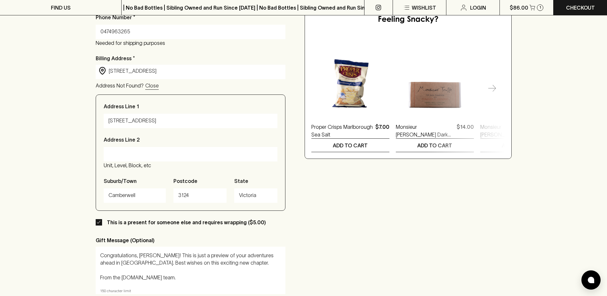
scroll to position [256, 0]
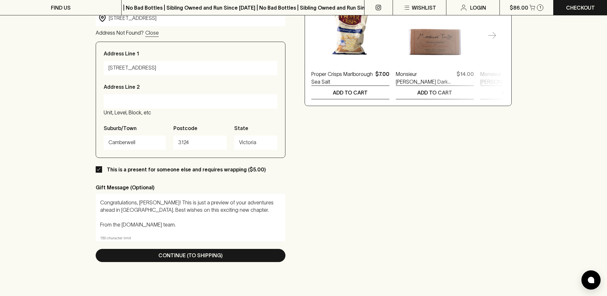
click at [318, 217] on div "Checkout Already have an account? Login for a faster checkout PERSONAL DETAILS …" at bounding box center [304, 42] width 416 height 456
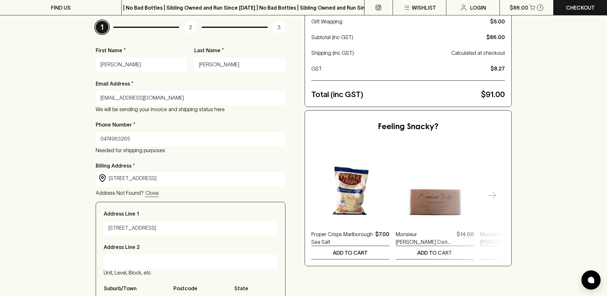
scroll to position [320, 0]
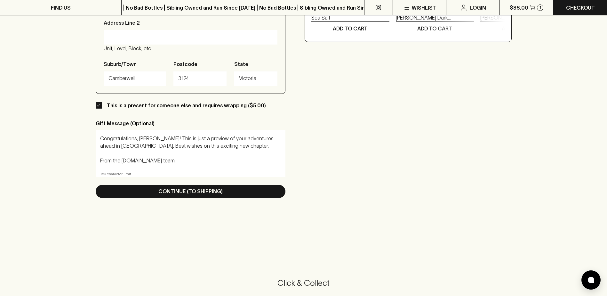
drag, startPoint x: 172, startPoint y: 160, endPoint x: 371, endPoint y: 146, distance: 199.6
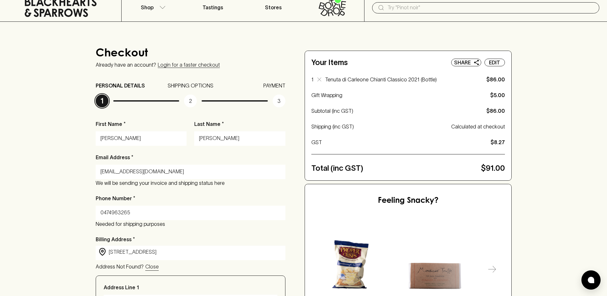
scroll to position [0, 0]
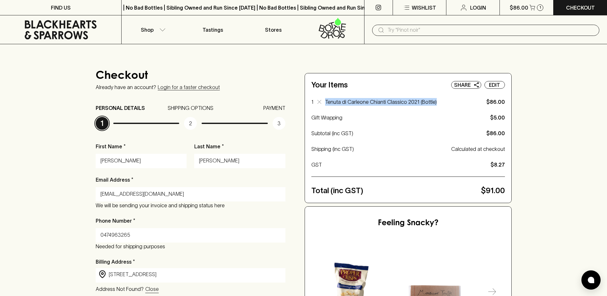
drag, startPoint x: 322, startPoint y: 99, endPoint x: 470, endPoint y: 100, distance: 148.2
click at [470, 100] on div "1 Tenuta di Carleone Chianti Classico 2021 (Bottle) $86.00" at bounding box center [408, 102] width 194 height 8
drag, startPoint x: 470, startPoint y: 100, endPoint x: 536, endPoint y: 118, distance: 68.0
click at [536, 118] on div "Checkout Already have an account? Login for a faster checkout PERSONAL DETAILS …" at bounding box center [303, 297] width 607 height 507
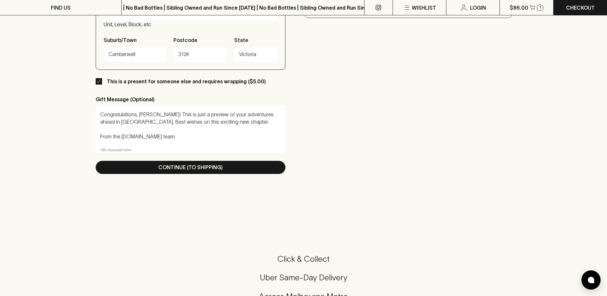
scroll to position [384, 0]
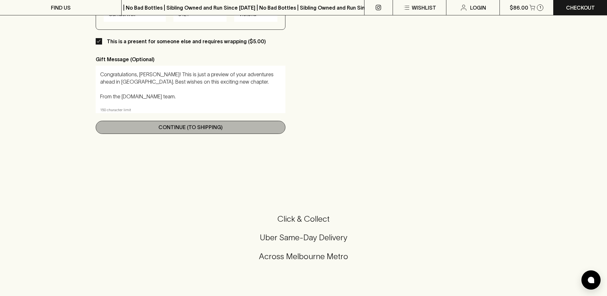
click at [187, 131] on button "Continue (To Shipping)" at bounding box center [191, 127] width 190 height 13
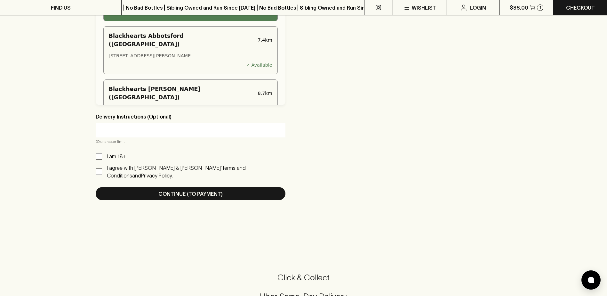
scroll to position [416, 0]
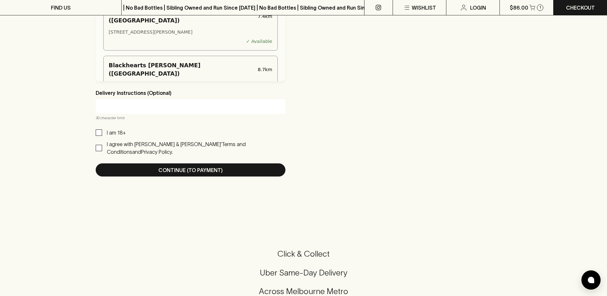
click at [109, 129] on p "I am 18+" at bounding box center [116, 133] width 19 height 8
click at [102, 129] on input "I am 18+" at bounding box center [99, 132] width 6 height 6
checkbox input "true"
click at [109, 140] on div "I agree with Blackhearts & Sparrows’ Terms and Conditions and Privacy Policy." at bounding box center [196, 147] width 179 height 15
click at [102, 145] on input "I agree with Blackhearts & Sparrows’ Terms and Conditions and Privacy Policy." at bounding box center [99, 148] width 6 height 6
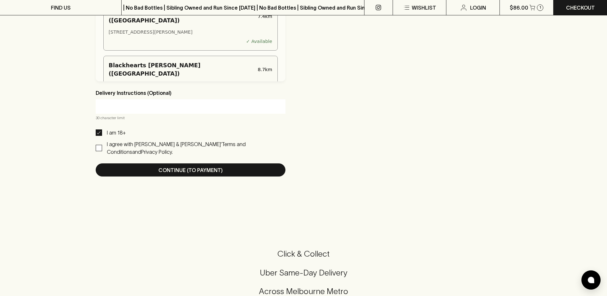
checkbox input "true"
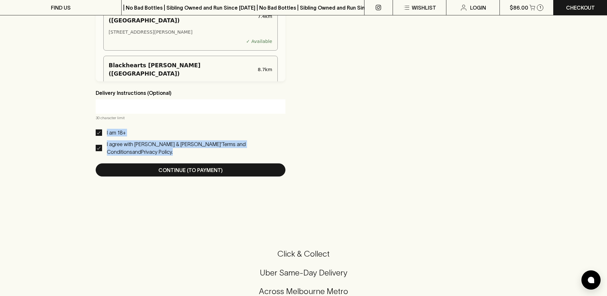
drag, startPoint x: 287, startPoint y: 146, endPoint x: 59, endPoint y: 125, distance: 229.2
drag, startPoint x: 59, startPoint y: 125, endPoint x: 75, endPoint y: 132, distance: 17.3
drag, startPoint x: 83, startPoint y: 124, endPoint x: 391, endPoint y: 152, distance: 309.6
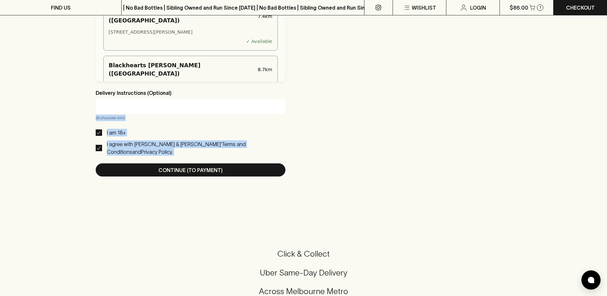
drag, startPoint x: 391, startPoint y: 152, endPoint x: 304, endPoint y: 146, distance: 87.3
drag, startPoint x: 325, startPoint y: 145, endPoint x: 62, endPoint y: 130, distance: 263.6
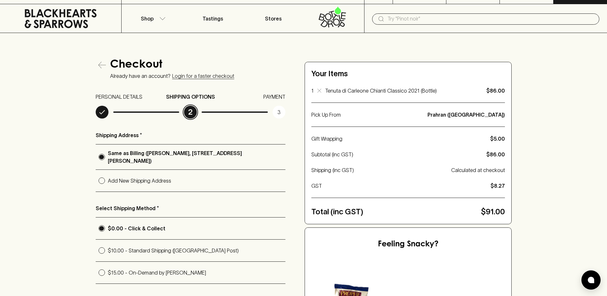
scroll to position [0, 0]
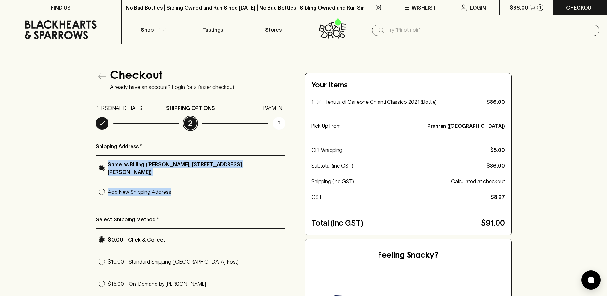
drag, startPoint x: 74, startPoint y: 153, endPoint x: 270, endPoint y: 202, distance: 201.9
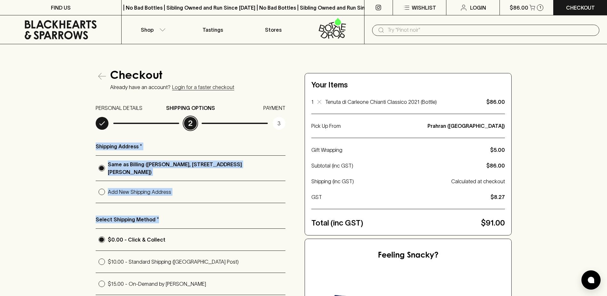
drag, startPoint x: 82, startPoint y: 143, endPoint x: 251, endPoint y: 214, distance: 183.4
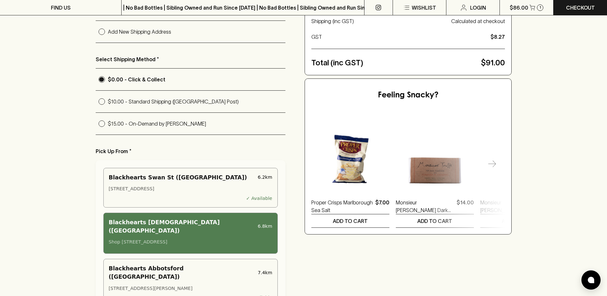
scroll to position [352, 0]
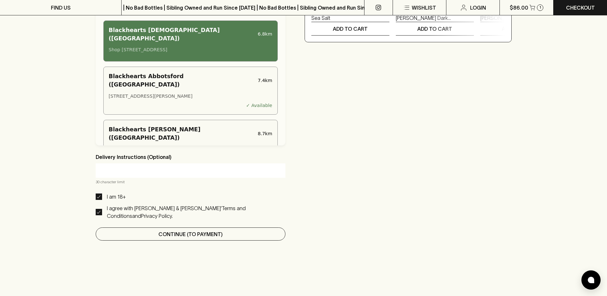
click at [181, 230] on button "Continue (To Payment)" at bounding box center [191, 233] width 190 height 13
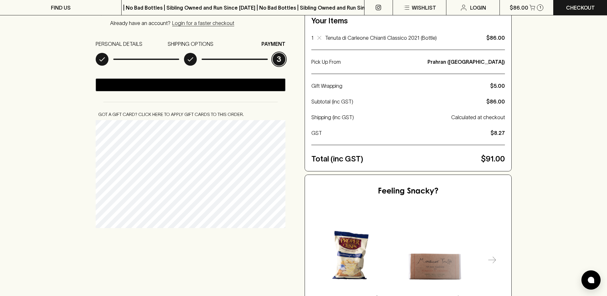
scroll to position [128, 0]
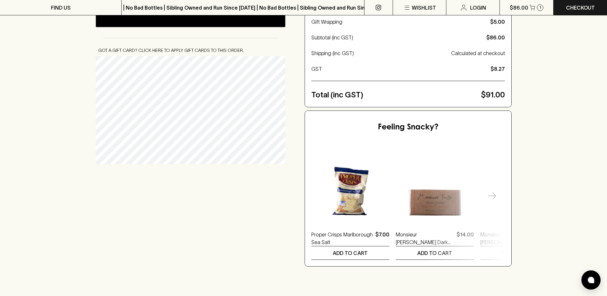
click at [204, 204] on div "Checkout Already have an account? Login for a faster checkout PERSONAL DETAILS …" at bounding box center [304, 104] width 416 height 325
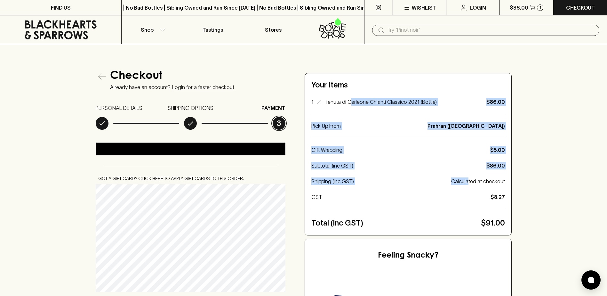
drag, startPoint x: 349, startPoint y: 100, endPoint x: 524, endPoint y: 194, distance: 198.5
click at [524, 194] on div "Checkout Already have an account? Login for a faster checkout PERSONAL DETAILS …" at bounding box center [303, 232] width 607 height 376
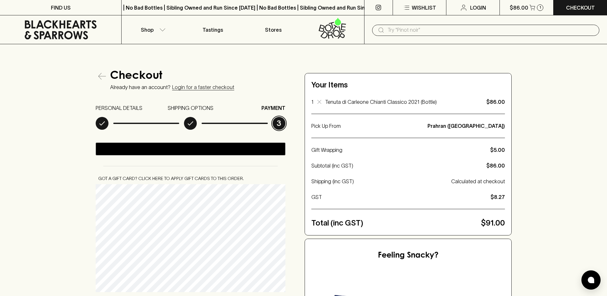
drag, startPoint x: 524, startPoint y: 194, endPoint x: 513, endPoint y: 206, distance: 15.7
click at [513, 206] on div "Checkout Already have an account? Login for a faster checkout PERSONAL DETAILS …" at bounding box center [303, 232] width 607 height 376
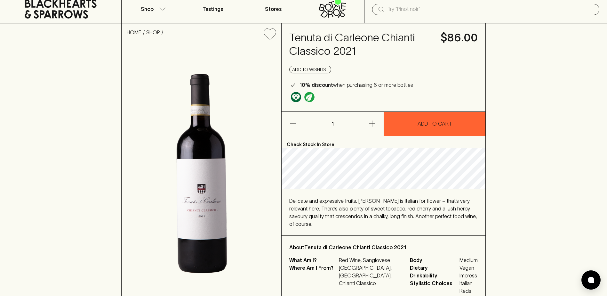
scroll to position [32, 0]
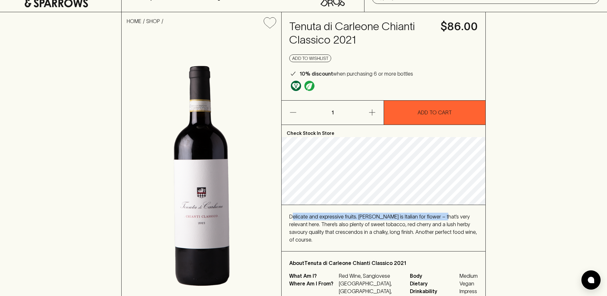
drag, startPoint x: 294, startPoint y: 191, endPoint x: 431, endPoint y: 206, distance: 137.9
click at [431, 206] on div "Delicate and expressive fruits. [PERSON_NAME] is Italian for flower – that’s ve…" at bounding box center [384, 228] width 204 height 46
drag, startPoint x: 431, startPoint y: 206, endPoint x: 444, endPoint y: 224, distance: 22.2
click at [444, 224] on span "Delicate and expressive fruits. [PERSON_NAME] is Italian for flower – that’s ve…" at bounding box center [383, 228] width 188 height 29
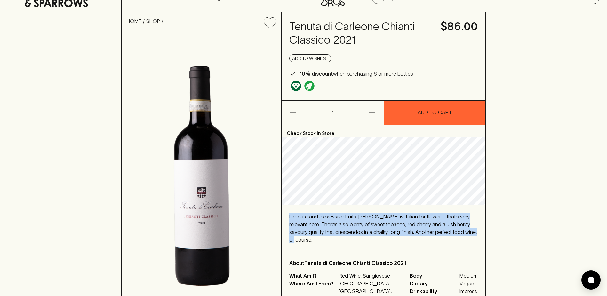
drag, startPoint x: 458, startPoint y: 233, endPoint x: 287, endPoint y: 212, distance: 172.0
click at [287, 212] on div "Delicate and expressive fruits. [PERSON_NAME] is Italian for flower – that’s ve…" at bounding box center [384, 228] width 204 height 46
drag, startPoint x: 287, startPoint y: 212, endPoint x: 330, endPoint y: 216, distance: 43.2
click at [323, 220] on div "Delicate and expressive fruits. [PERSON_NAME] is Italian for flower – that’s ve…" at bounding box center [383, 228] width 188 height 31
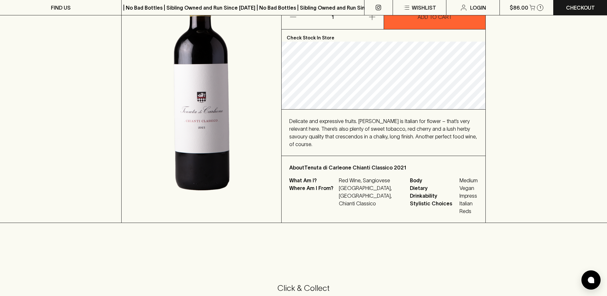
scroll to position [128, 0]
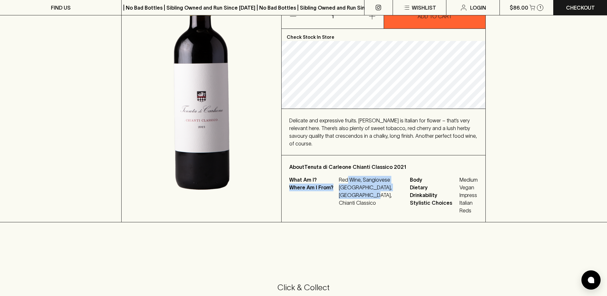
drag, startPoint x: 347, startPoint y: 164, endPoint x: 377, endPoint y: 195, distance: 43.5
click at [377, 195] on div "About Tenuta di Carleone Chianti Classico 2021 What Am I? Red Wine, Sangiovese …" at bounding box center [384, 188] width 204 height 67
click at [377, 195] on div "What Am I? Red Wine, Sangiovese Where Am I From? [GEOGRAPHIC_DATA], [GEOGRAPHIC…" at bounding box center [345, 195] width 113 height 38
drag, startPoint x: 377, startPoint y: 195, endPoint x: 317, endPoint y: 164, distance: 68.3
click at [317, 164] on div "About Tenuta di Carleone Chianti Classico 2021 What Am I? Red Wine, Sangiovese …" at bounding box center [384, 188] width 204 height 67
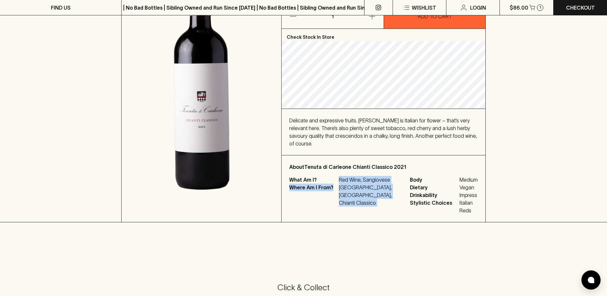
drag, startPoint x: 317, startPoint y: 164, endPoint x: 377, endPoint y: 185, distance: 64.5
click at [377, 185] on p "[GEOGRAPHIC_DATA], [GEOGRAPHIC_DATA], Chianti Classico" at bounding box center [370, 194] width 63 height 23
click at [350, 183] on p "[GEOGRAPHIC_DATA], [GEOGRAPHIC_DATA], Chianti Classico" at bounding box center [370, 194] width 63 height 23
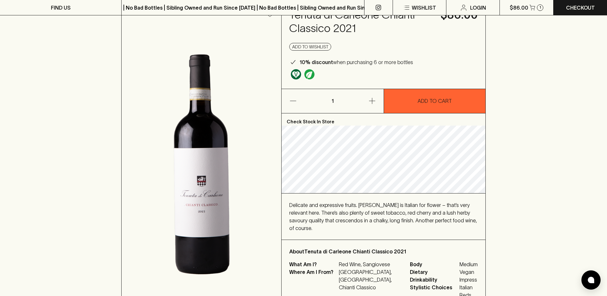
scroll to position [0, 0]
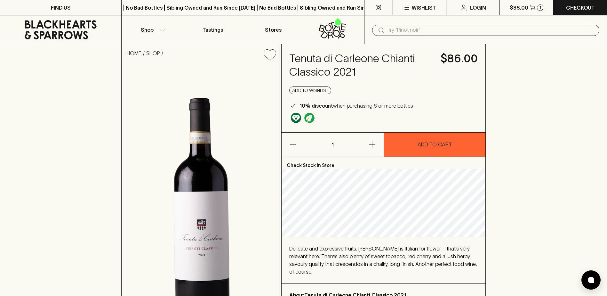
click at [161, 30] on icon "button" at bounding box center [162, 29] width 6 height 3
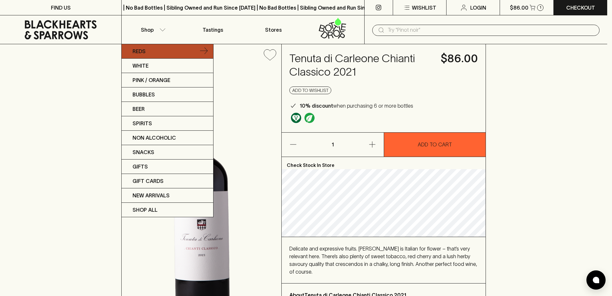
click at [205, 52] on icon at bounding box center [204, 51] width 8 height 8
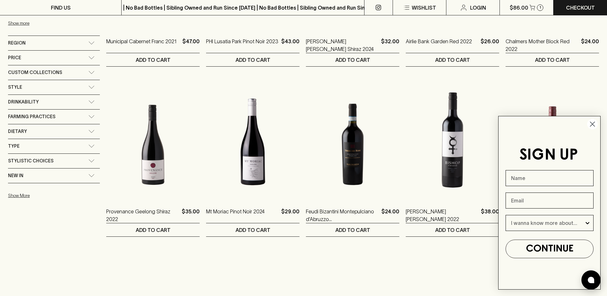
scroll to position [384, 0]
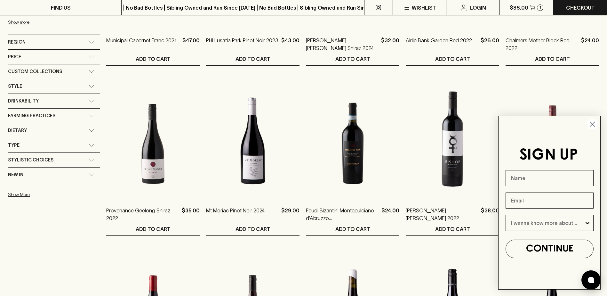
click at [70, 43] on div "Region" at bounding box center [48, 42] width 80 height 8
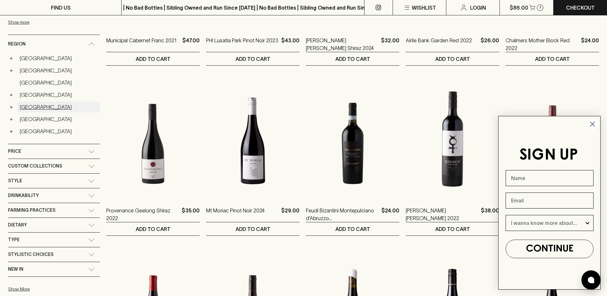
click at [19, 108] on link "Italy" at bounding box center [58, 106] width 83 height 11
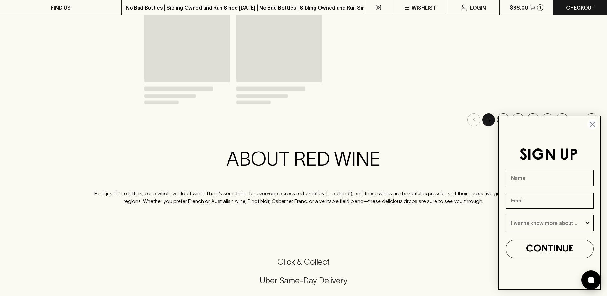
scroll to position [396, 0]
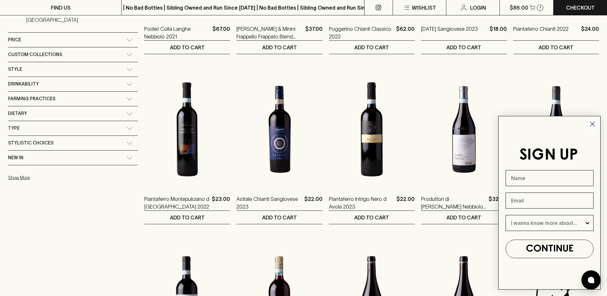
click at [591, 125] on circle "Close dialog" at bounding box center [592, 124] width 11 height 11
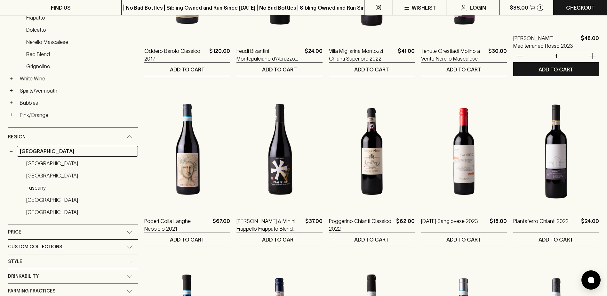
scroll to position [0, 0]
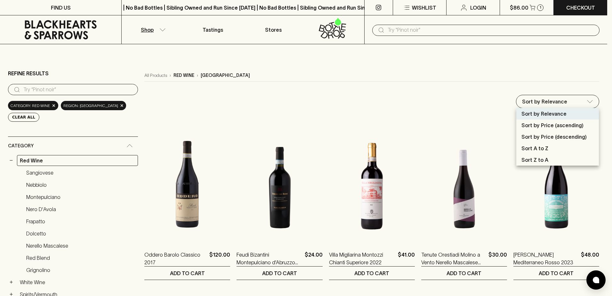
click at [557, 140] on p "Sort by Price (descending)" at bounding box center [553, 137] width 65 height 8
type input "price:desc"
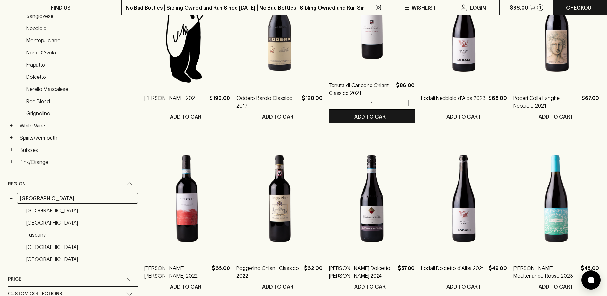
scroll to position [32, 0]
